Goal: Participate in discussion: Engage in conversation with other users on a specific topic

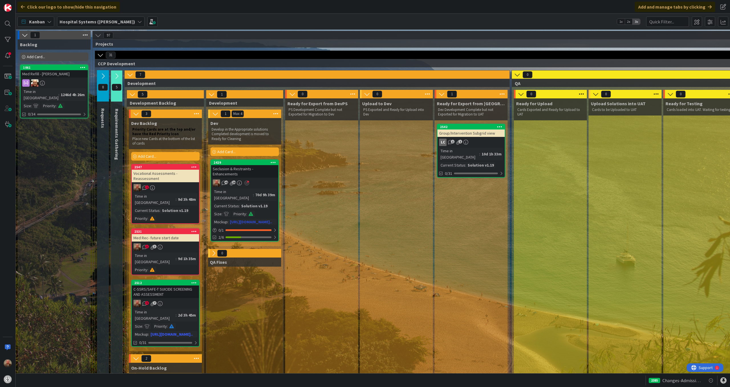
click at [226, 165] on div "Seclusion & Restraints - Enhancements" at bounding box center [244, 171] width 67 height 13
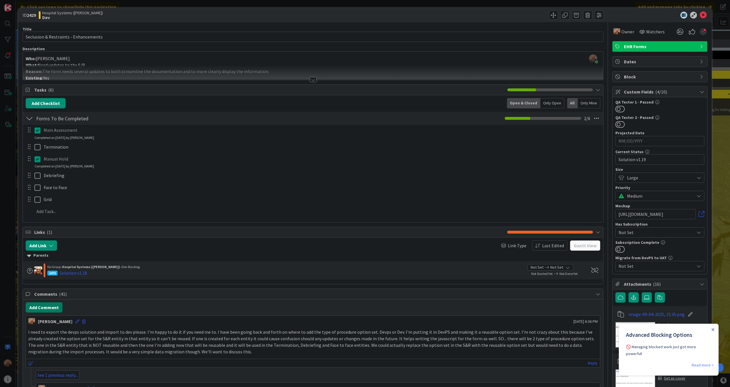
click at [46, 307] on button "Add Comment" at bounding box center [44, 307] width 37 height 10
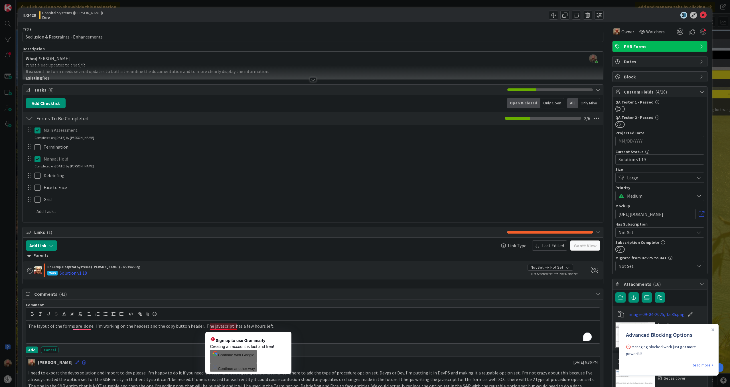
click at [229, 329] on p "The layout of the forms are done. I'm working on the headers and the copy butto…" at bounding box center [312, 326] width 569 height 7
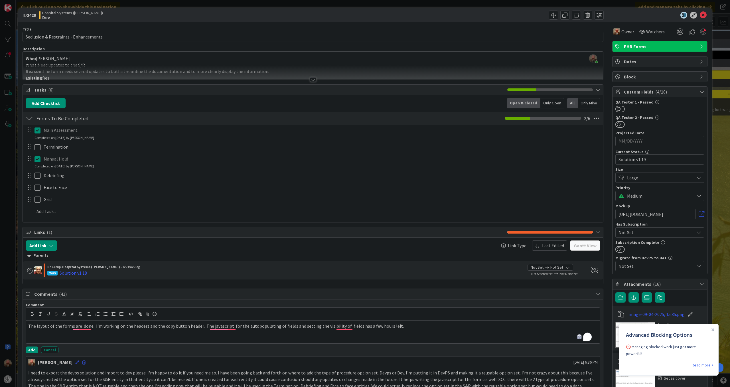
click at [407, 329] on p "The layout of the forms are done. I'm working on the headers and the copy butto…" at bounding box center [312, 326] width 569 height 7
click at [30, 353] on button "Add" at bounding box center [32, 349] width 13 height 7
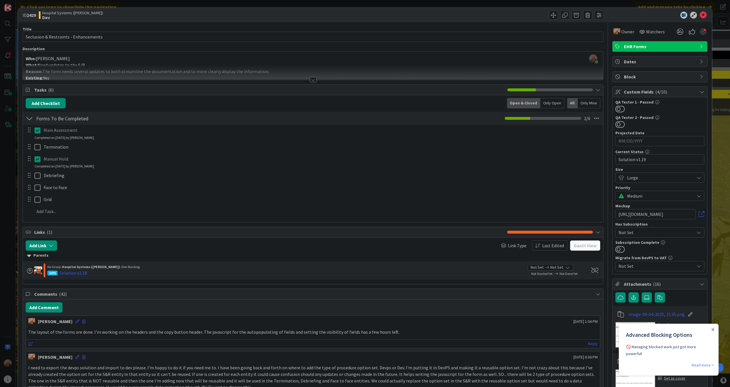
click at [648, 15] on div at bounding box center [657, 15] width 101 height 7
click at [700, 14] on icon at bounding box center [703, 15] width 7 height 7
